Goal: Communication & Community: Answer question/provide support

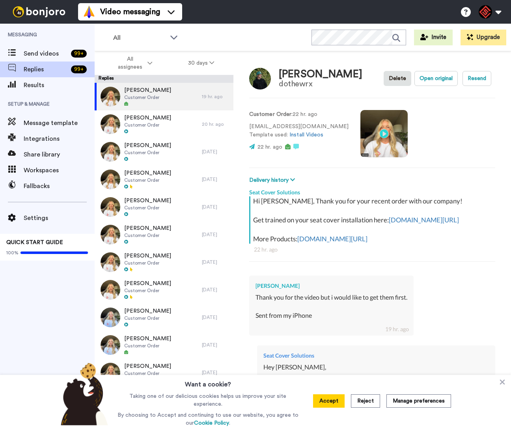
type textarea "x"
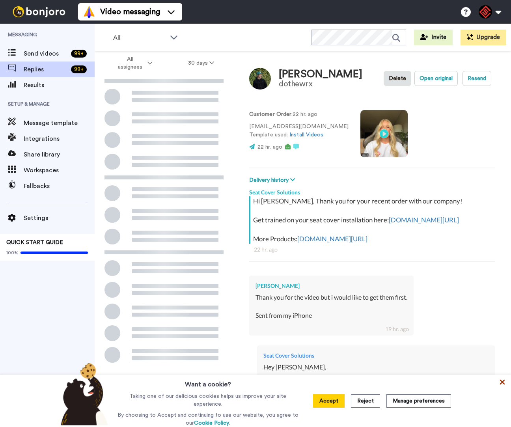
click at [501, 382] on icon at bounding box center [503, 382] width 8 height 8
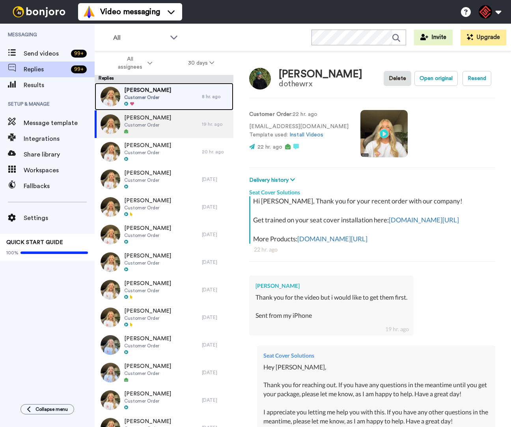
click at [180, 106] on div "[PERSON_NAME] Customer Order" at bounding box center [148, 97] width 107 height 28
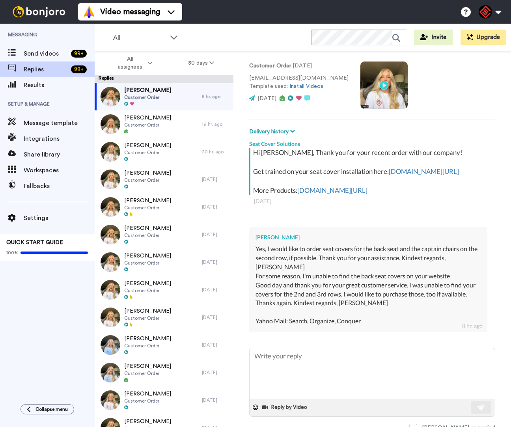
scroll to position [64, 0]
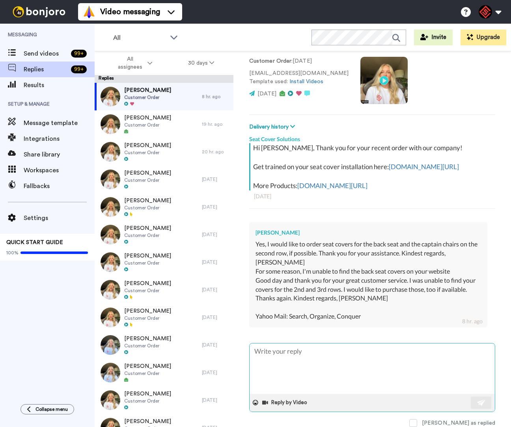
click at [371, 355] on textarea at bounding box center [372, 369] width 245 height 51
type textarea "x"
type textarea "H"
type textarea "x"
type textarea "He"
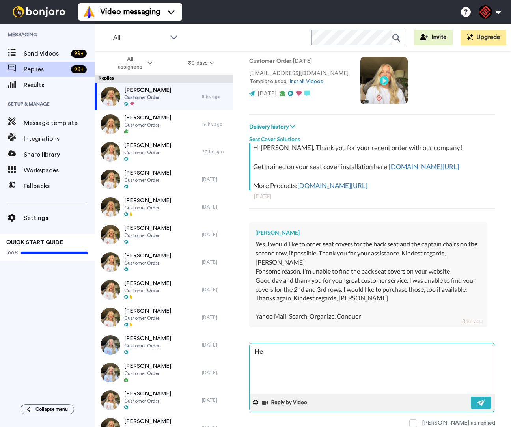
type textarea "x"
type textarea "Hey"
type textarea "x"
type textarea "Hey"
type textarea "x"
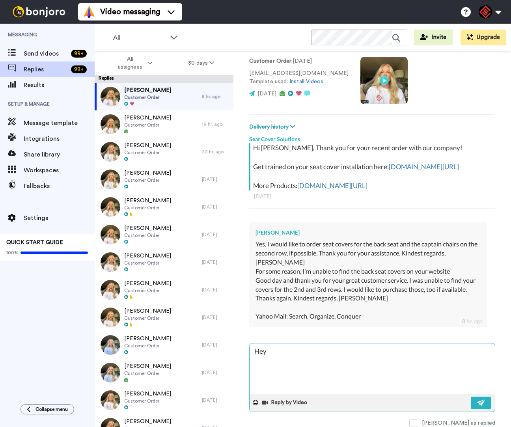
type textarea "Hey T"
type textarea "x"
type textarea "Hey Tr"
type textarea "x"
type textarea "Hey Tra"
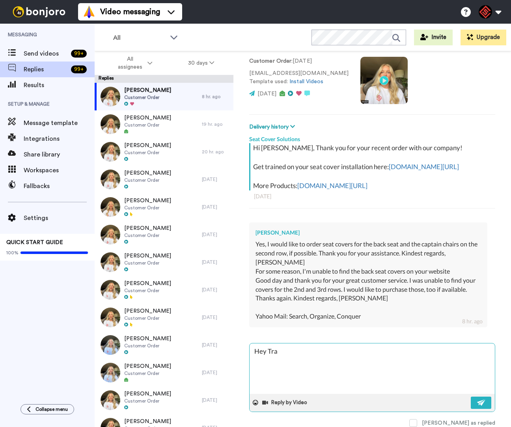
type textarea "x"
type textarea "Hey Trav"
type textarea "x"
type textarea "Hey [PERSON_NAME]"
type textarea "x"
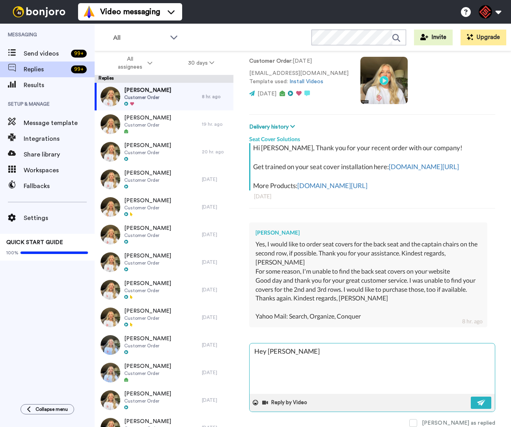
type textarea "Hey [PERSON_NAME]"
type textarea "x"
type textarea "Hey [PERSON_NAME],"
type textarea "x"
type textarea "Hey [PERSON_NAME],"
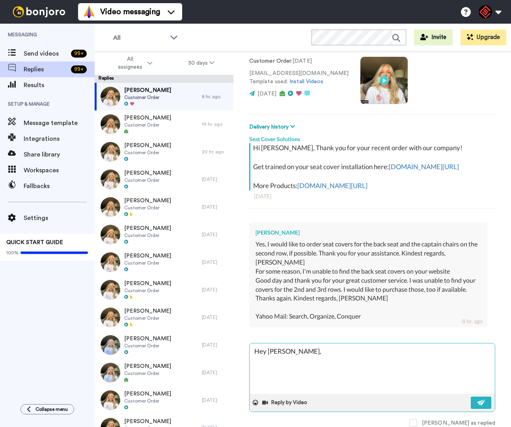
type textarea "x"
type textarea "Hey [PERSON_NAME],"
type textarea "x"
type textarea "Hey [PERSON_NAME], T"
type textarea "x"
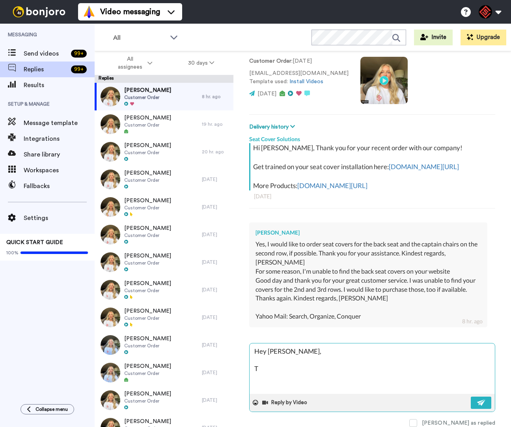
type textarea "Hey [PERSON_NAME], Th"
type textarea "x"
type textarea "Hey [PERSON_NAME], Tha"
type textarea "x"
type textarea "Hey [PERSON_NAME], Than"
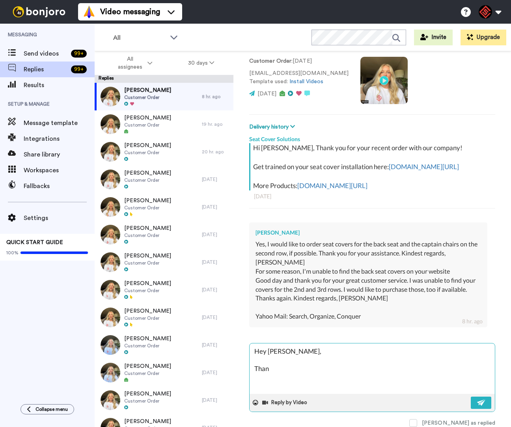
type textarea "x"
type textarea "Hey [PERSON_NAME], Thank"
type textarea "x"
type textarea "Hey [PERSON_NAME], Thank"
type textarea "x"
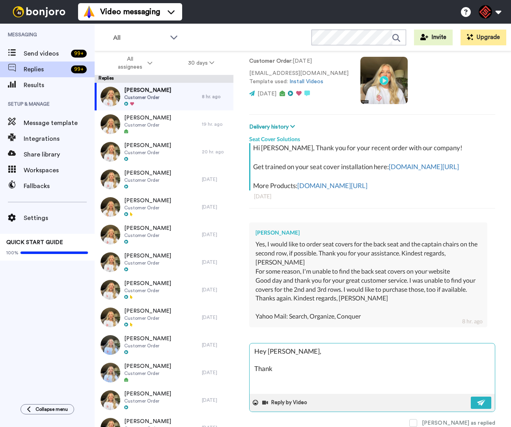
type textarea "Hey [PERSON_NAME], Thank y"
type textarea "x"
type textarea "Hey [PERSON_NAME], Thank yo"
type textarea "x"
type textarea "Hey [PERSON_NAME], Thank yo"
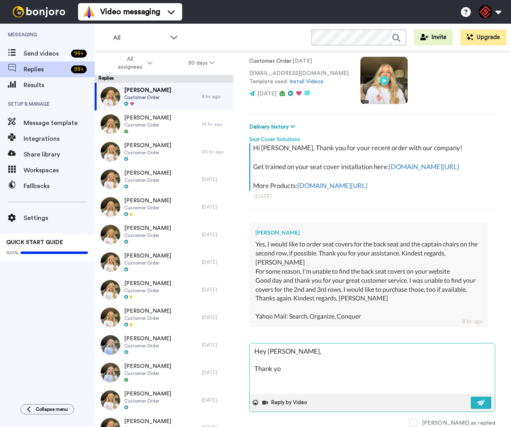
type textarea "x"
type textarea "Hey [PERSON_NAME], Thank yo u"
type textarea "x"
type textarea "Hey [PERSON_NAME], Thank yo uf"
type textarea "x"
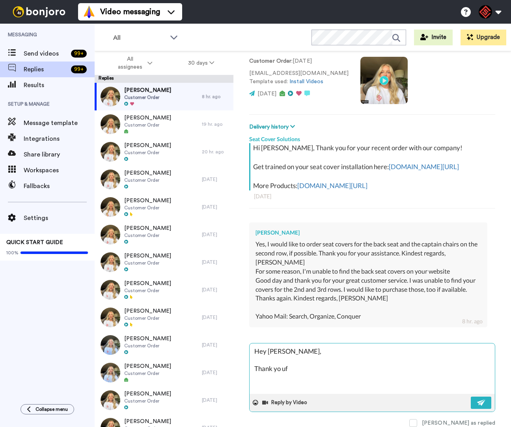
type textarea "Hey [PERSON_NAME], Thank yo ufo"
type textarea "x"
type textarea "Hey [PERSON_NAME], Thank yo ufor"
type textarea "x"
type textarea "Hey [PERSON_NAME], Thank yo ufor"
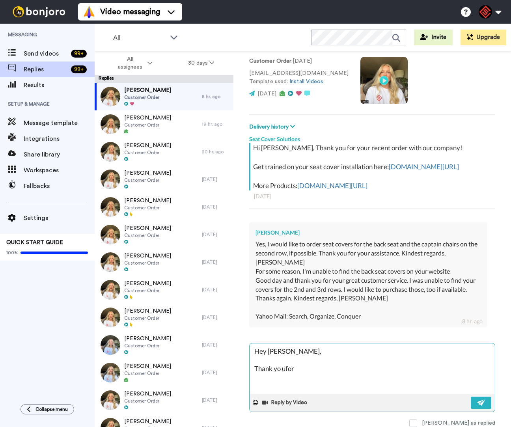
type textarea "x"
type textarea "Hey [PERSON_NAME], Thank yo ufor r"
type textarea "x"
type textarea "Hey [PERSON_NAME], Thank yo ufor re"
type textarea "x"
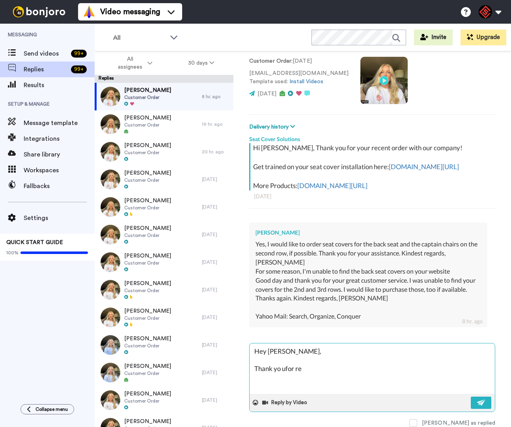
type textarea "Hey [PERSON_NAME], Thank yo ufor rea"
type textarea "x"
type textarea "Hey [PERSON_NAME], Thank yo ufor reac"
type textarea "x"
type textarea "Hey [PERSON_NAME], Thank yo ufor reach"
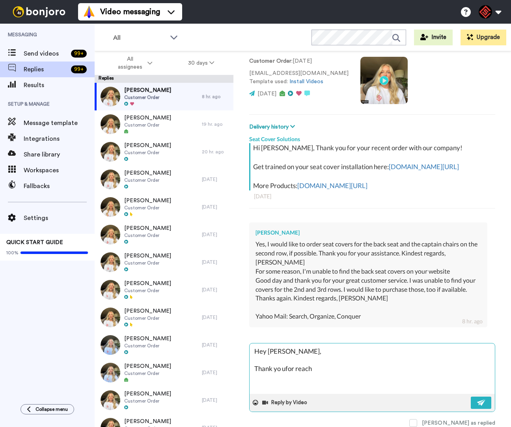
type textarea "x"
type textarea "Hey [PERSON_NAME], Thank yo ufor reachi"
type textarea "x"
type textarea "Hey [PERSON_NAME], Thank yo ufor reachin"
type textarea "x"
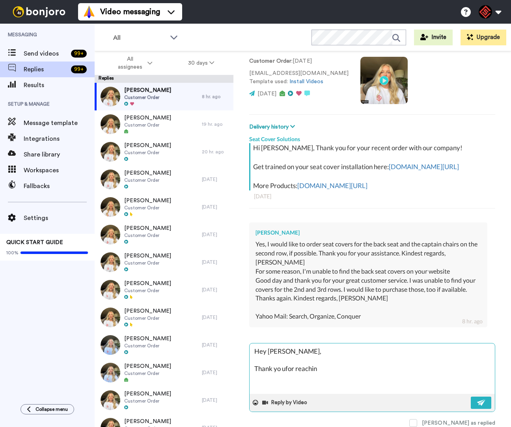
type textarea "Hey [PERSON_NAME], Thank yo ufor reaching"
type textarea "x"
type textarea "Hey [PERSON_NAME], Thank yo ufor reaching"
type textarea "x"
type textarea "Hey [PERSON_NAME], Thank yo ufor reaching o"
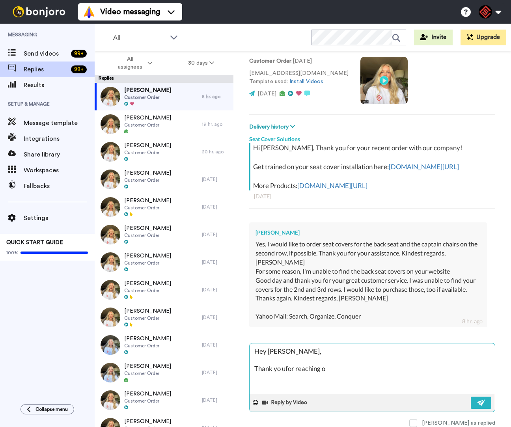
type textarea "x"
type textarea "Hey [PERSON_NAME], Thank yo ufor reaching ou"
type textarea "x"
type textarea "Hey [PERSON_NAME], Thank yo ufor reaching out"
type textarea "x"
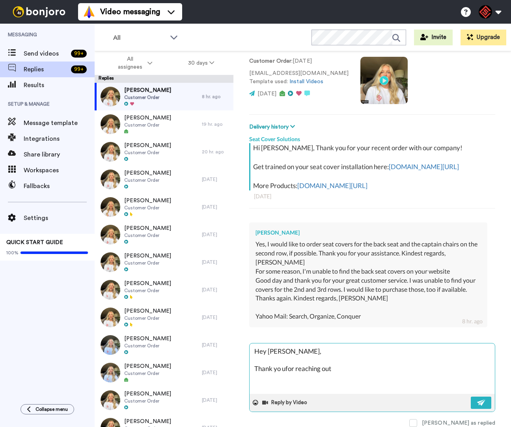
type textarea "Hey [PERSON_NAME], Thank yo ufor reaching out."
type textarea "x"
type textarea "Hey [PERSON_NAME], Thank yo ufor reaching out."
type textarea "x"
type textarea "Hey [PERSON_NAME], Thank yo ufor reaching out. I"
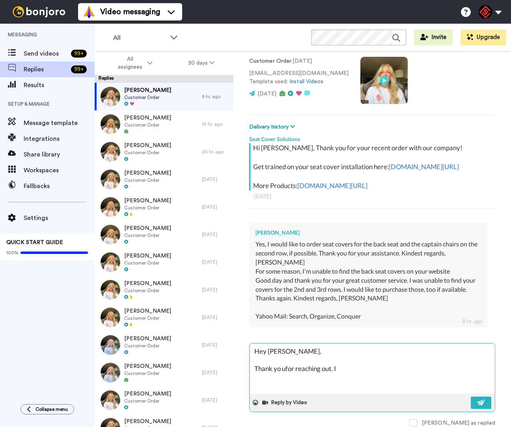
type textarea "x"
type textarea "Hey [PERSON_NAME], Thank yo ufor reaching out. I"
type textarea "x"
type textarea "Hey [PERSON_NAME], Thank yo ufor reaching out. I a"
type textarea "x"
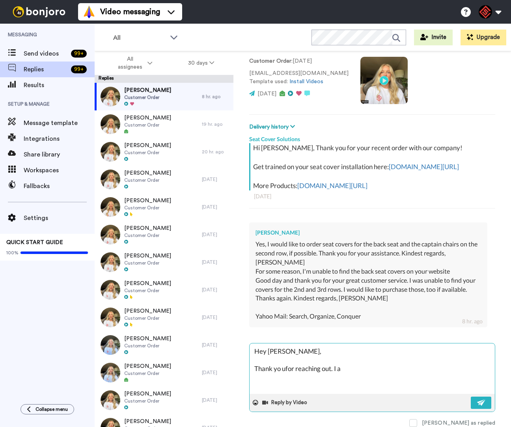
type textarea "Hey [PERSON_NAME], Thank yo ufor reaching out. I am"
type textarea "x"
type textarea "Hey [PERSON_NAME], Thank yo ufor reaching out. I am"
type textarea "x"
type textarea "Hey [PERSON_NAME], Thank yo ufor reaching out. I am m"
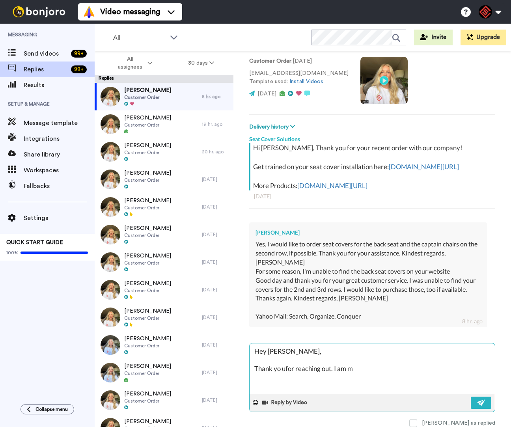
type textarea "x"
type textarea "Hey [PERSON_NAME], Thank yo ufor reaching out. I am mo"
type textarea "x"
type textarea "Hey [PERSON_NAME], Thank yo ufor reaching out. I am mor"
type textarea "x"
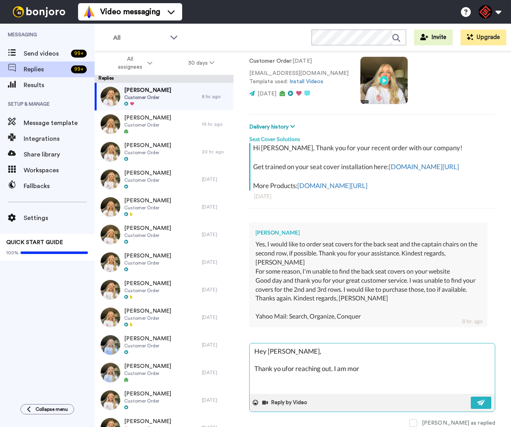
type textarea "Hey [PERSON_NAME], Thank yo ufor reaching out. I am more"
type textarea "x"
type textarea "Hey [PERSON_NAME], Thank yo ufor reaching out. I am more"
type textarea "x"
type textarea "Hey [PERSON_NAME], Thank yo ufor reaching out. I am more t"
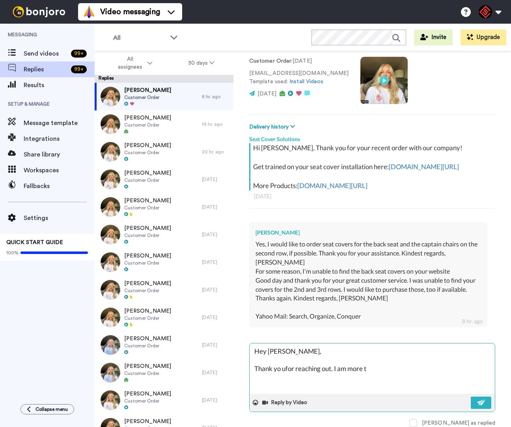
type textarea "x"
type textarea "Hey [PERSON_NAME], Thank yo ufor reaching out. I am more th"
type textarea "x"
type textarea "Hey [PERSON_NAME], Thank yo ufor reaching out. I am more tha"
type textarea "x"
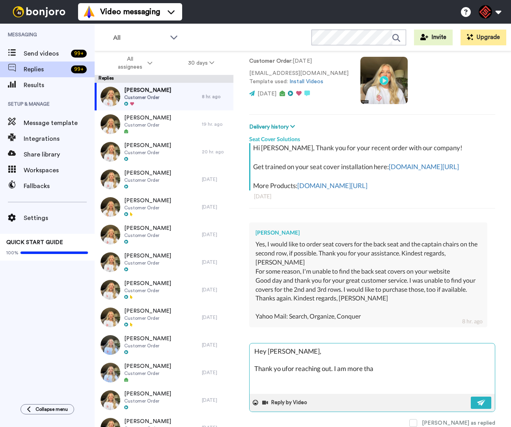
type textarea "Hey [PERSON_NAME], Thank yo ufor reaching out. I am more than"
type textarea "x"
type textarea "Hey [PERSON_NAME], Thank yo ufor reaching out. I am more than"
type textarea "x"
type textarea "Hey [PERSON_NAME], Thank yo ufor reaching out. I am more than h"
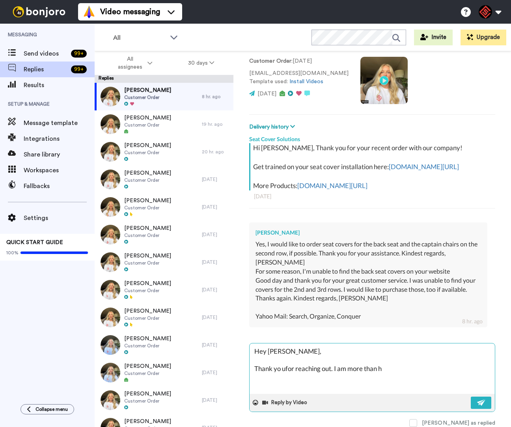
type textarea "x"
type textarea "Hey [PERSON_NAME], Thank yo ufor reaching out. I am more than ha"
type textarea "x"
type textarea "Hey [PERSON_NAME], Thank yo ufor reaching out. I am more than hap"
type textarea "x"
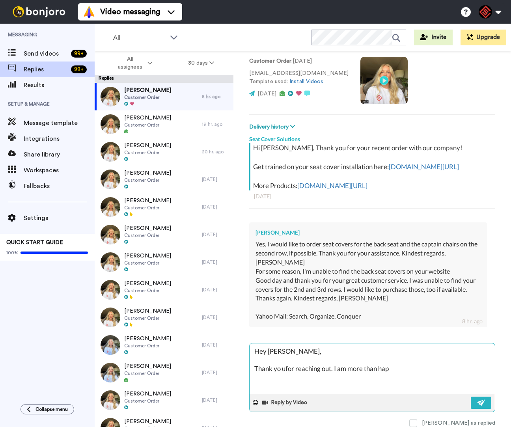
type textarea "Hey [PERSON_NAME], Thank yo ufor reaching out. I am more than happ"
type textarea "x"
type textarea "Hey [PERSON_NAME], Thank yo ufor reaching out. I am more than happy"
type textarea "x"
type textarea "Hey [PERSON_NAME], Thank yo ufor reaching out. I am more than happy"
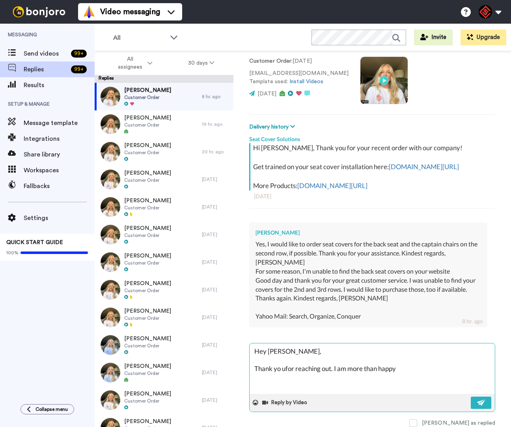
type textarea "x"
type textarea "Hey [PERSON_NAME], Thank yo ufor reaching out. I am more than happy t"
type textarea "x"
type textarea "Hey [PERSON_NAME], Thank yo ufor reaching out. I am more than happy to"
type textarea "x"
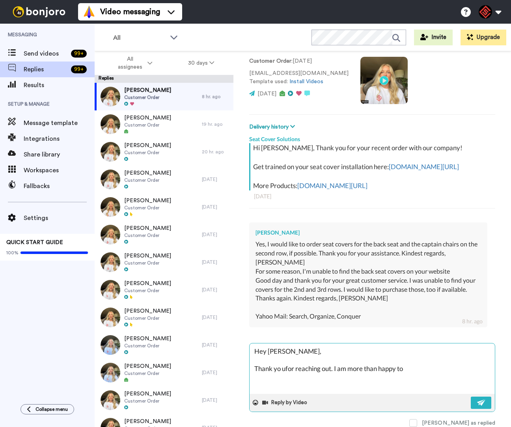
type textarea "Hey [PERSON_NAME], Thank yo ufor reaching out. I am more than happy to"
type textarea "x"
type textarea "Hey [PERSON_NAME], Thank yo ufor reaching out. I am more than happy to h"
type textarea "x"
type textarea "Hey [PERSON_NAME], Thank yo ufor reaching out. I am more than happy to he"
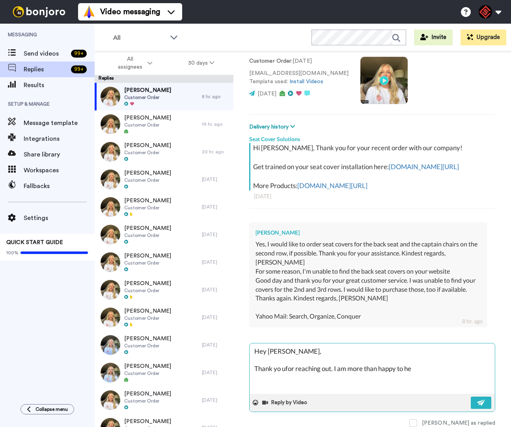
type textarea "x"
type textarea "Hey [PERSON_NAME], Thank yo ufor reaching out. I am more than happy to hel"
type textarea "x"
type textarea "Hey [PERSON_NAME], Thank yo ufor reaching out. I am more than happy to help"
type textarea "x"
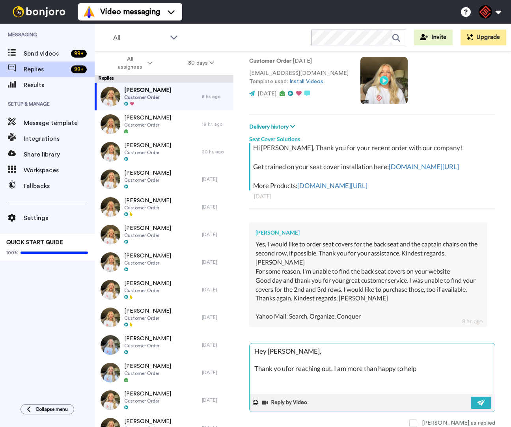
type textarea "Hey [PERSON_NAME], Thank yo ufor reaching out. I am more than happy to help"
type textarea "x"
type textarea "Hey [PERSON_NAME], Thank yo ufor reaching out. I am more than happy to help y"
type textarea "x"
type textarea "Hey [PERSON_NAME], Thank yo ufor reaching out. I am more than happy to help yo"
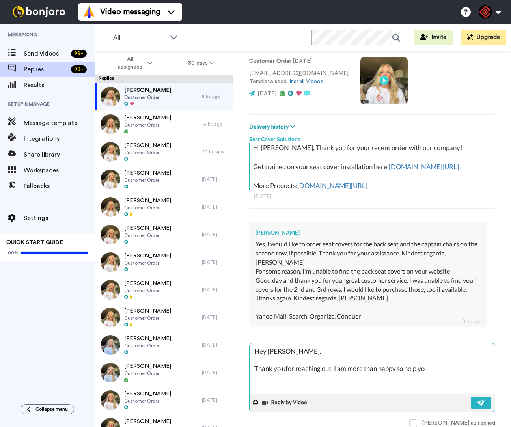
type textarea "x"
type textarea "Hey [PERSON_NAME], Thank yo ufor reaching out. I am more than happy to help you"
type textarea "x"
type textarea "Hey [PERSON_NAME], Thank yo ufor reaching out. I am more than happy to help you"
type textarea "x"
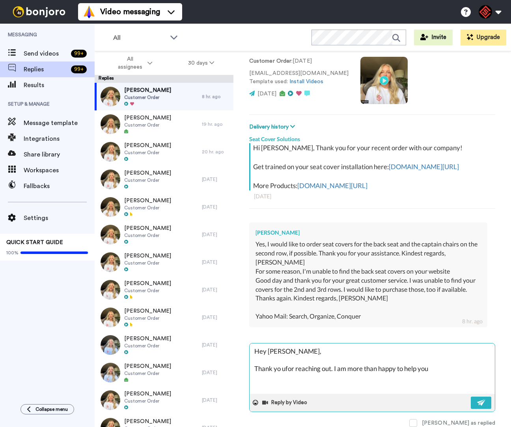
type textarea "Hey [PERSON_NAME], Thank yo ufor reaching out. I am more than happy to help you…"
type textarea "x"
type textarea "Hey [PERSON_NAME], Thank yo ufor reaching out. I am more than happy to help you…"
type textarea "x"
type textarea "Hey [PERSON_NAME], Thank yo ufor reaching out. I am more than happy to help you…"
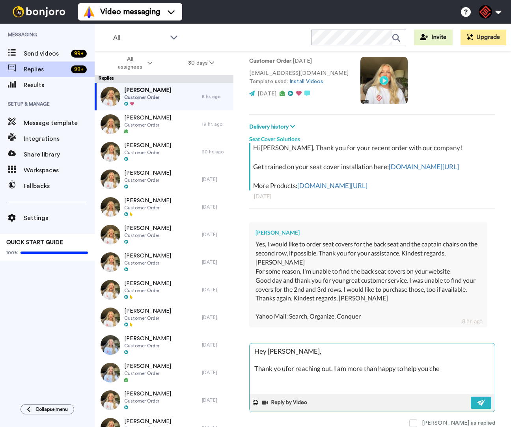
type textarea "x"
type textarea "Hey [PERSON_NAME], Thank yo ufor reaching out. I am more than happy to help you…"
type textarea "x"
type textarea "Hey [PERSON_NAME], Thank yo ufor reaching out. I am more than happy to help you…"
type textarea "x"
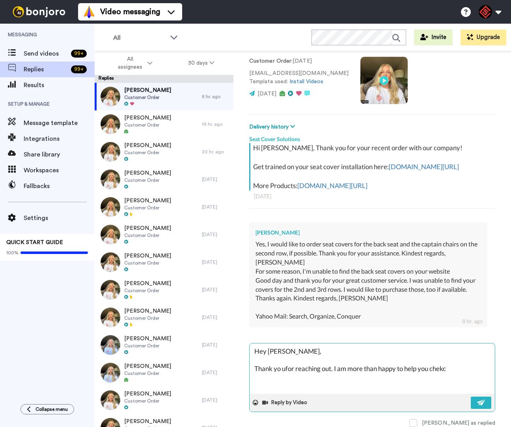
type textarea "Hey [PERSON_NAME], Thank yo ufor reaching out. I am more than happy to help you…"
type textarea "x"
type textarea "Hey [PERSON_NAME], Thank yo ufor reaching out. I am more than happy to help you…"
type textarea "x"
type textarea "Hey [PERSON_NAME], Thank yo ufor reaching out. I am more than happy to help you…"
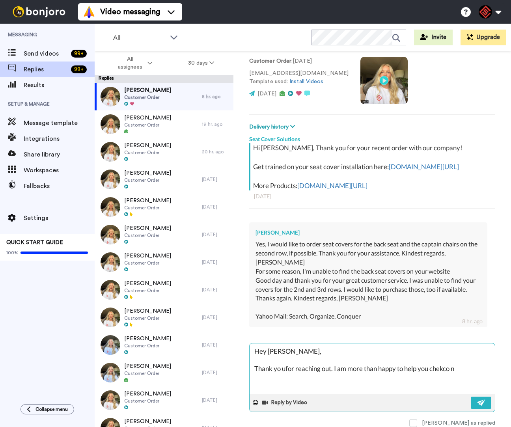
type textarea "x"
type textarea "Hey [PERSON_NAME], Thank yo ufor reaching out. I am more than happy to help you…"
type textarea "x"
type textarea "Hey [PERSON_NAME], Thank yo ufor reaching out. I am more than happy to help you…"
type textarea "x"
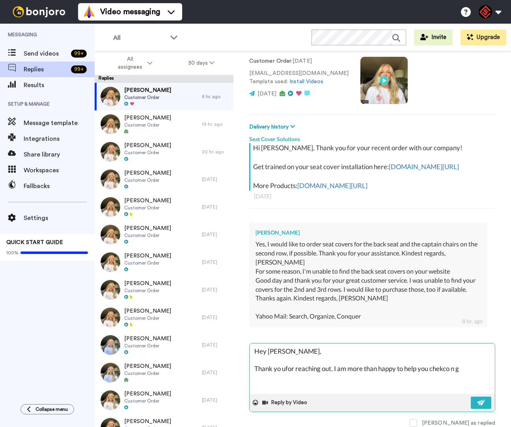
type textarea "Hey [PERSON_NAME], Thank yo ufor reaching out. I am more than happy to help you…"
type textarea "x"
type textarea "Hey [PERSON_NAME], Thank yo ufor reaching out. I am more than happy to help you…"
type textarea "x"
type textarea "Hey [PERSON_NAME], Thank yo ufor reaching out. I am more than happy to help you…"
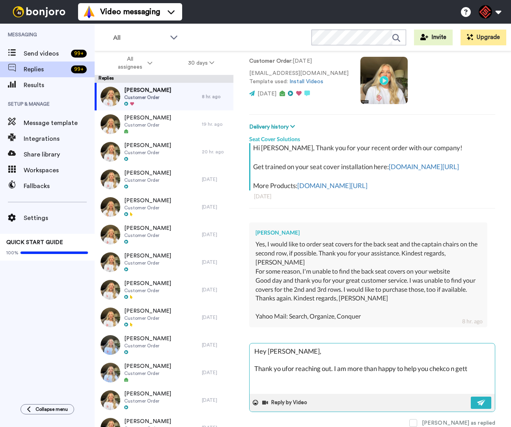
type textarea "x"
type textarea "Hey [PERSON_NAME], Thank yo ufor reaching out. I am more than happy to help you…"
type textarea "x"
type textarea "Hey [PERSON_NAME], Thank yo ufor reaching out. I am more than happy to help you…"
type textarea "x"
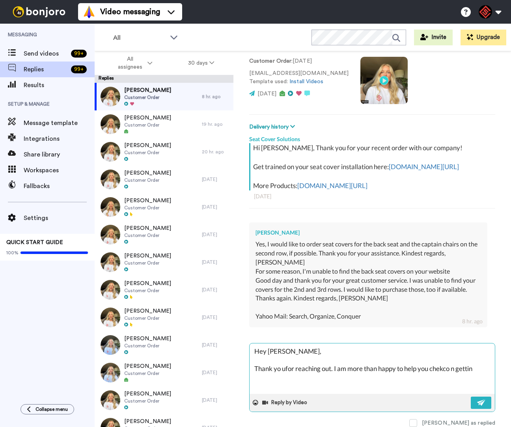
type textarea "Hey [PERSON_NAME], Thank yo ufor reaching out. I am more than happy to help you…"
type textarea "x"
type textarea "Hey [PERSON_NAME], Thank yo ufor reaching out. I am more than happy to help you…"
type textarea "x"
type textarea "Hey [PERSON_NAME], Thank yo ufor reaching out. I am more than happy to help you…"
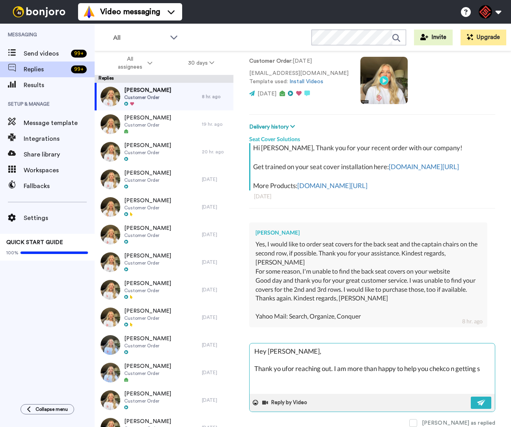
type textarea "x"
type textarea "Hey [PERSON_NAME], Thank yo ufor reaching out. I am more than happy to help you…"
type textarea "x"
type textarea "Hey [PERSON_NAME], Thank yo ufor reaching out. I am more than happy to help you…"
type textarea "x"
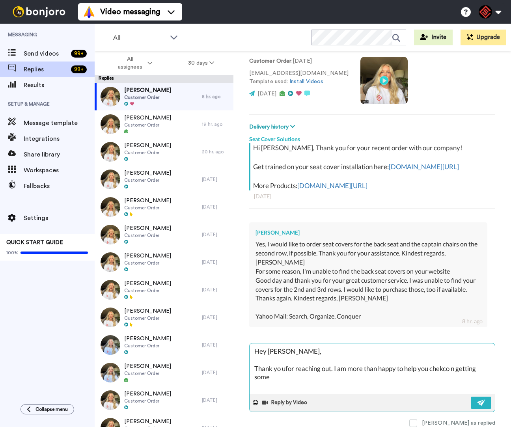
type textarea "Hey [PERSON_NAME], Thank yo ufor reaching out. I am more than happy to help you…"
type textarea "x"
type textarea "Hey [PERSON_NAME], Thank yo ufor reaching out. I am more than happy to help you…"
type textarea "x"
type textarea "Hey [PERSON_NAME], Thank yo ufor reaching out. I am more than happy to help you…"
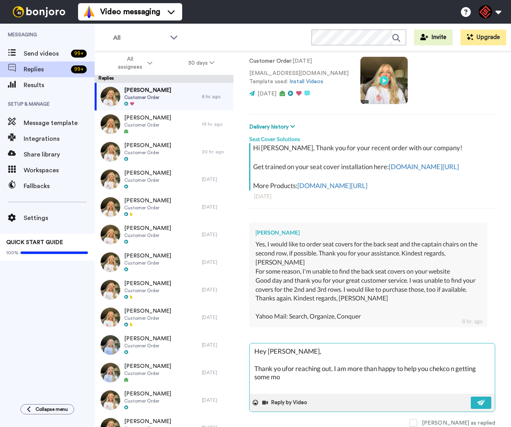
type textarea "x"
type textarea "Hey [PERSON_NAME], Thank yo ufor reaching out. I am more than happy to help you…"
type textarea "x"
type textarea "Hey [PERSON_NAME], Thank yo ufor reaching out. I am more than happy to help you…"
type textarea "x"
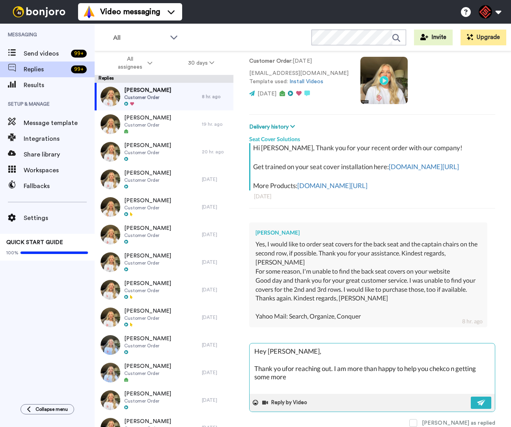
type textarea "Hey [PERSON_NAME], Thank yo ufor reaching out. I am more than happy to help you…"
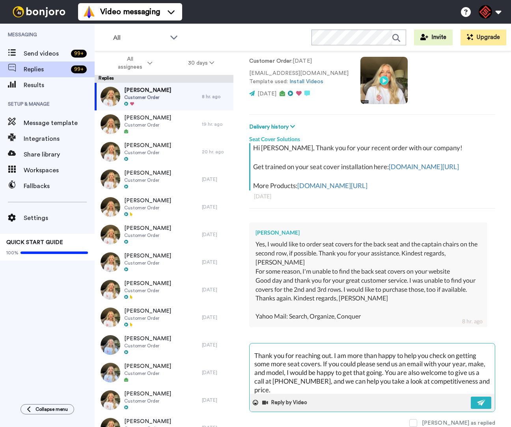
scroll to position [22, 0]
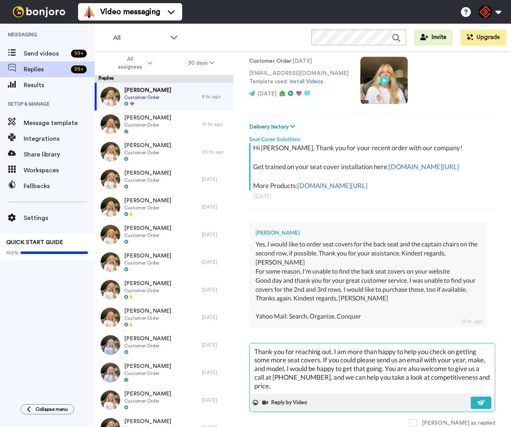
click at [295, 380] on textarea "Hey [PERSON_NAME], Thank you for reaching out. I am more than happy to help you…" at bounding box center [372, 369] width 245 height 51
click at [294, 380] on textarea "Hey [PERSON_NAME], Thank you for reaching out. I am more than happy to help you…" at bounding box center [372, 369] width 245 height 51
click at [323, 384] on textarea "Hey [PERSON_NAME], Thank you for reaching out. I am more than happy to help you…" at bounding box center [372, 369] width 245 height 51
paste textarea "I appreciate you letting me help you with this. If you have any other questions…"
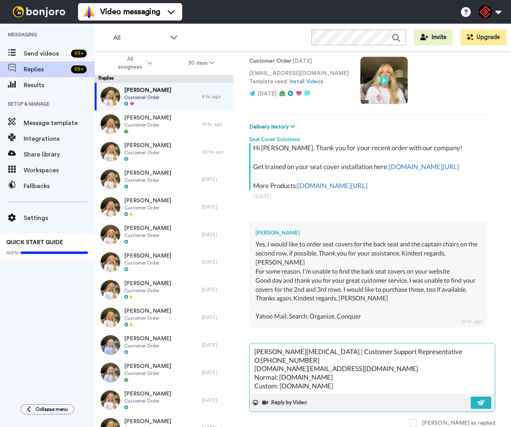
scroll to position [9, 0]
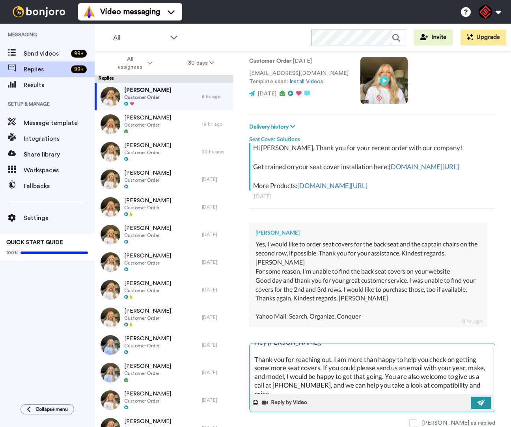
click at [478, 400] on img at bounding box center [482, 403] width 9 height 6
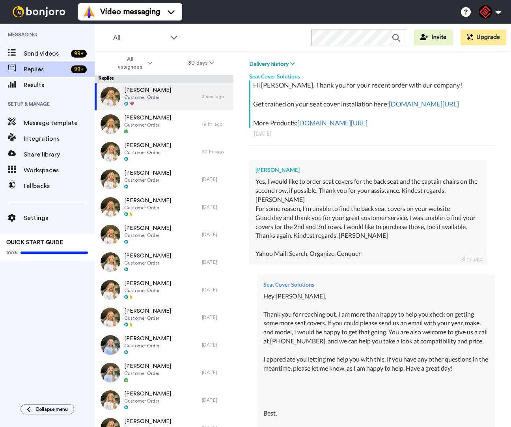
scroll to position [0, 0]
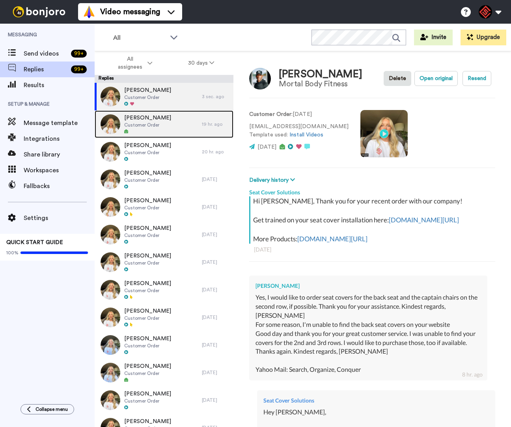
click at [170, 117] on div "[PERSON_NAME] Customer Order" at bounding box center [148, 125] width 107 height 28
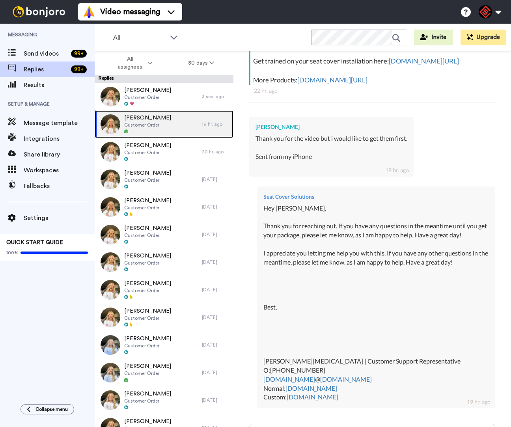
scroll to position [254, 0]
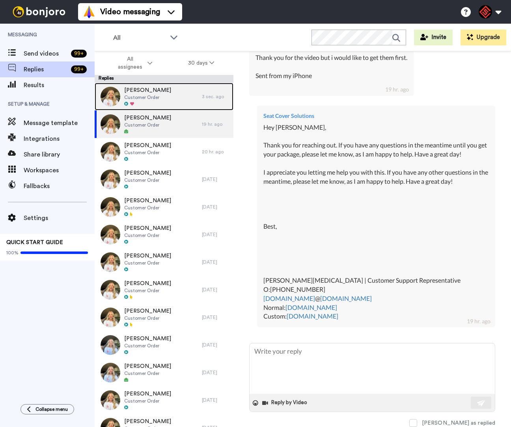
click at [185, 104] on div "[PERSON_NAME] Customer Order" at bounding box center [148, 97] width 107 height 28
